Goal: Check status: Check status

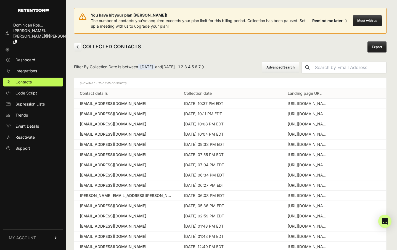
click at [155, 68] on span "[DATE]" at bounding box center [146, 67] width 17 height 6
click at [155, 67] on span "[DATE]" at bounding box center [146, 67] width 17 height 6
click at [295, 65] on button "Advanced Search" at bounding box center [281, 68] width 38 height 12
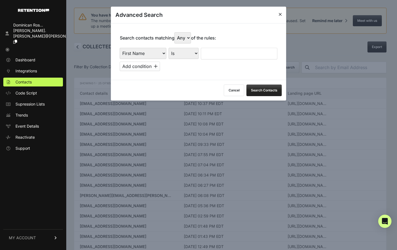
click at [159, 54] on select "First Name Last Name State City Email Email Domain Landing Domain Landing Page …" at bounding box center [143, 53] width 47 height 11
select select "file_date"
click at [120, 48] on select "First Name Last Name State City Email Email Domain Landing Domain Landing Page …" at bounding box center [143, 53] width 47 height 11
click at [199, 59] on select "Is on Is between" at bounding box center [184, 53] width 31 height 11
select select "is_between"
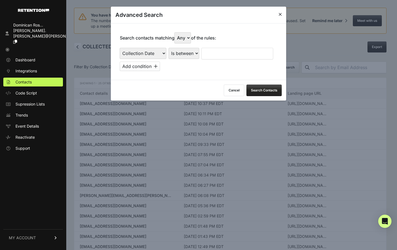
click at [169, 48] on select "Is on Is between" at bounding box center [184, 53] width 31 height 11
click at [207, 54] on input "text" at bounding box center [216, 54] width 29 height 12
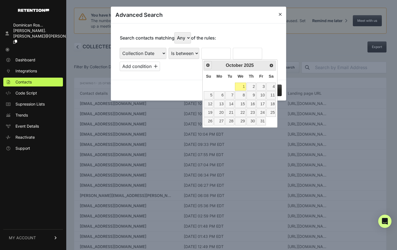
click at [207, 65] on span "Prev" at bounding box center [208, 65] width 4 height 4
click at [210, 113] on link "21" at bounding box center [209, 113] width 10 height 8
type input "[DATE]"
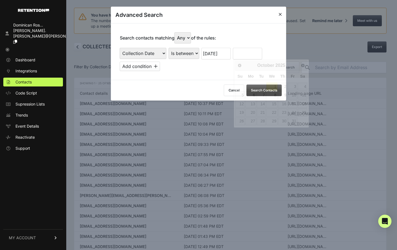
click at [252, 57] on input "text" at bounding box center [247, 54] width 29 height 12
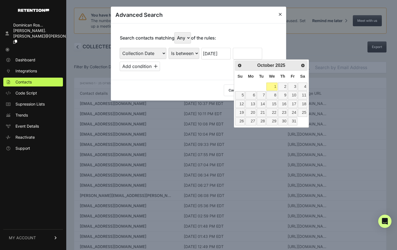
click at [270, 85] on link "1" at bounding box center [272, 87] width 11 height 8
type input "[DATE]"
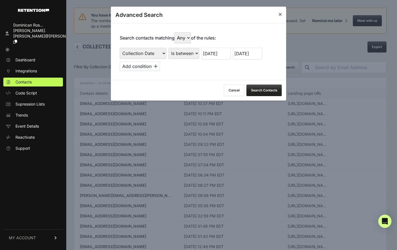
click at [263, 93] on button "Search Contacts" at bounding box center [264, 91] width 35 height 12
